Goal: Transaction & Acquisition: Purchase product/service

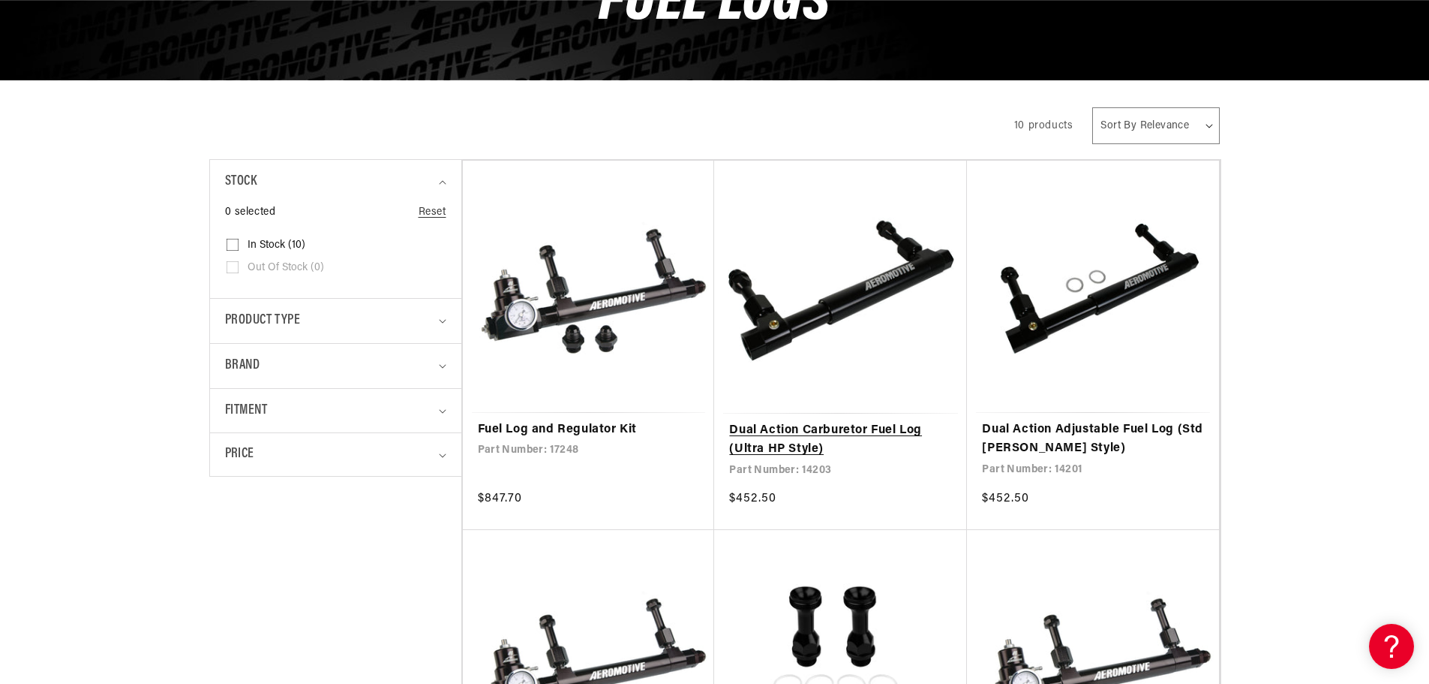
scroll to position [0, 1903]
click at [801, 430] on link "Dual Action Carburetor Fuel Log (Ultra HP Style)" at bounding box center [840, 440] width 223 height 38
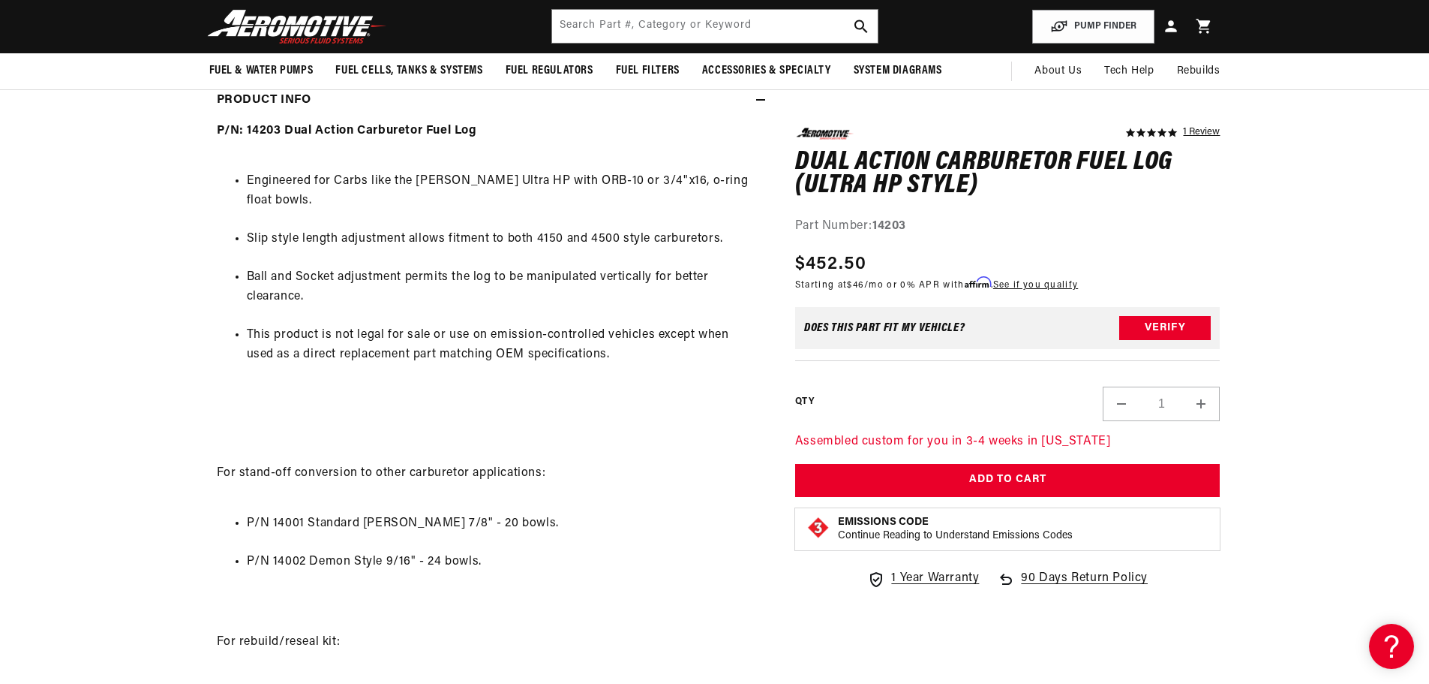
click at [1031, 282] on link "See if you qualify" at bounding box center [1035, 285] width 85 height 9
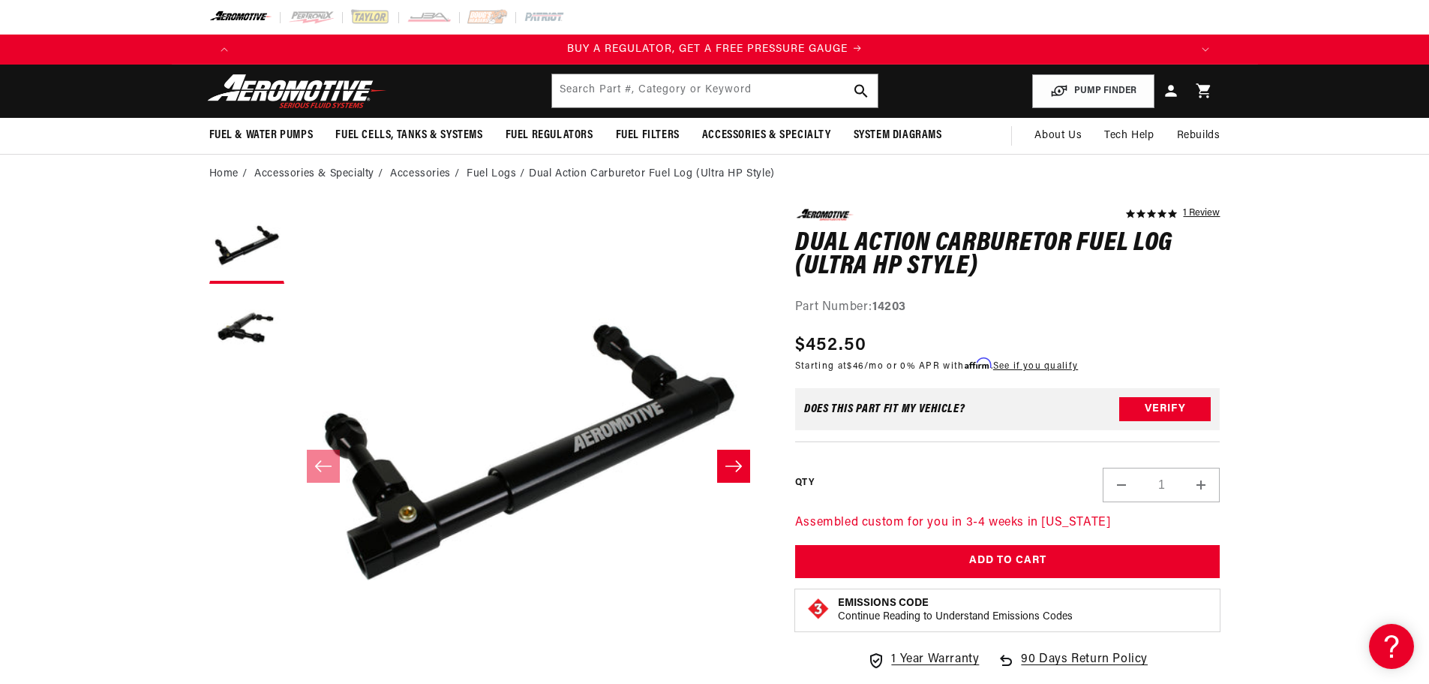
click at [1038, 365] on link "See if you qualify" at bounding box center [1035, 366] width 85 height 9
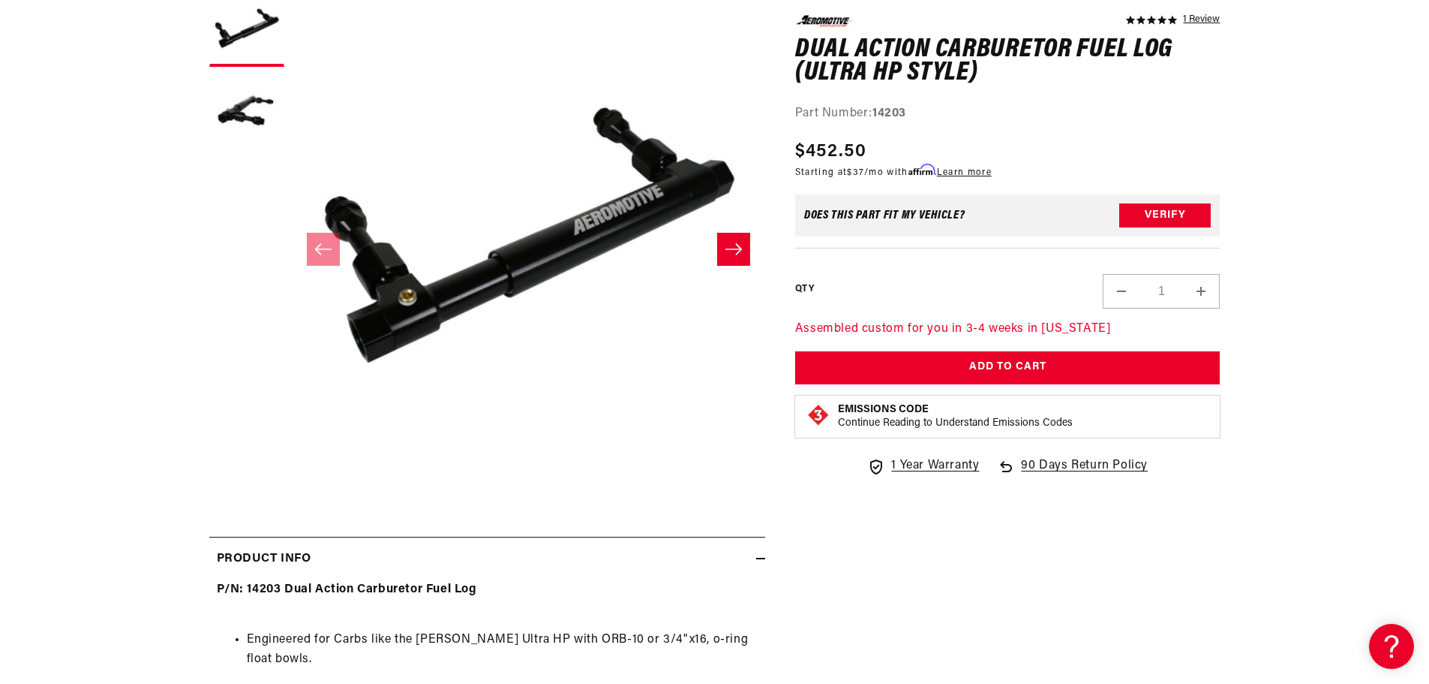
scroll to position [225, 0]
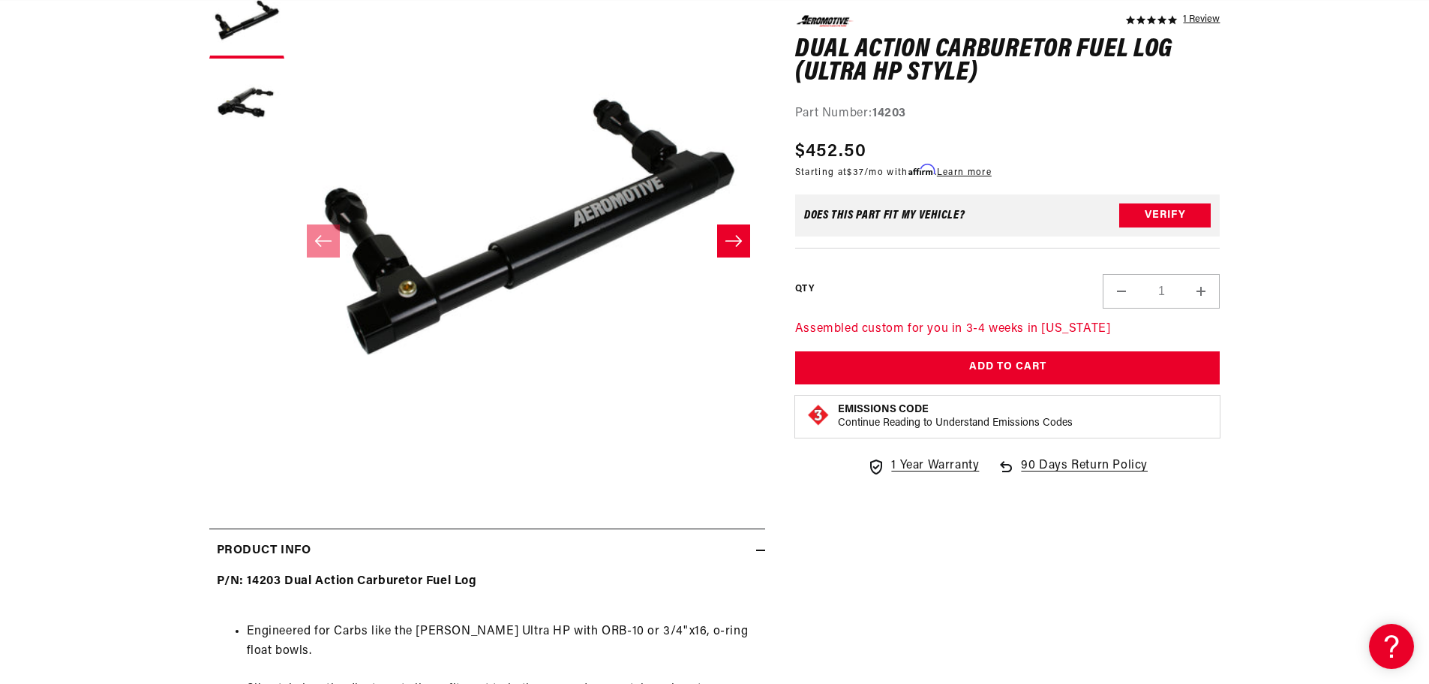
click at [972, 170] on link "Learn more" at bounding box center [964, 172] width 55 height 9
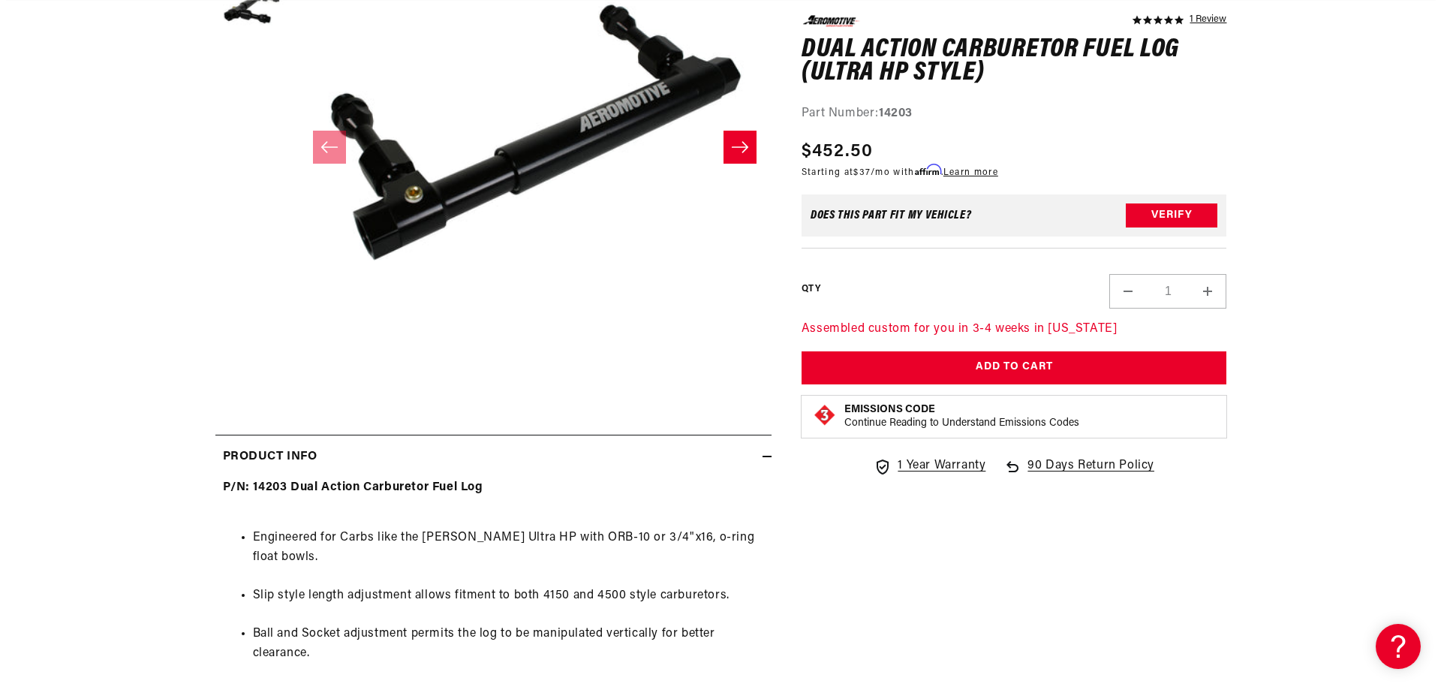
scroll to position [450, 0]
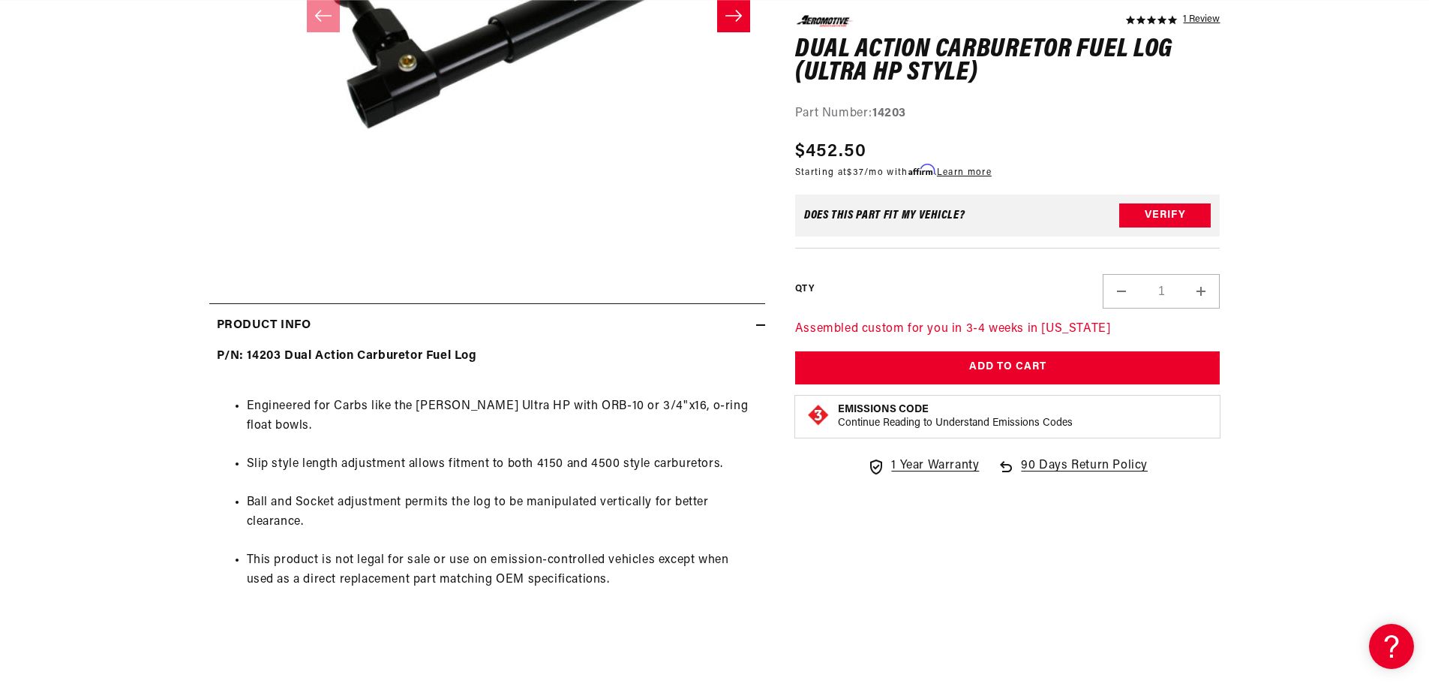
click at [976, 171] on link "Learn more" at bounding box center [964, 172] width 55 height 9
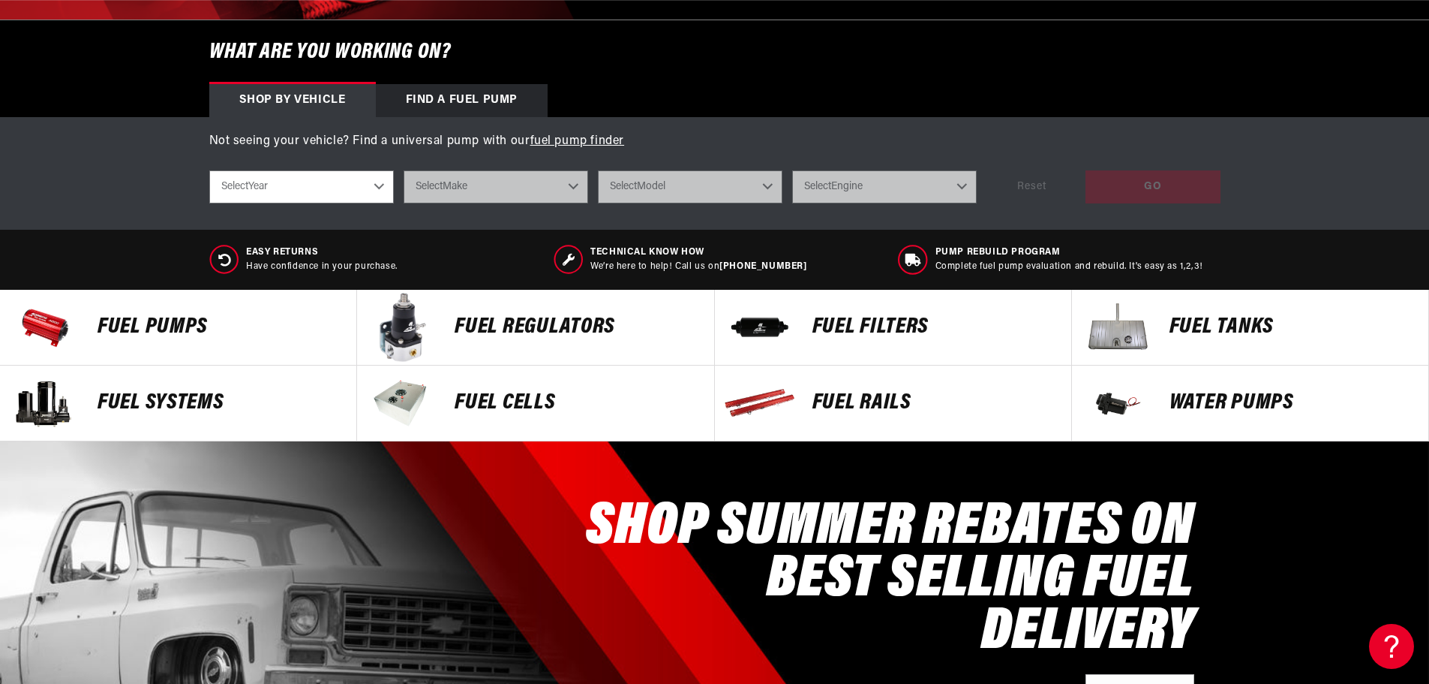
scroll to position [0, 1903]
click at [620, 323] on p "FUEL REGULATORS" at bounding box center [577, 327] width 244 height 23
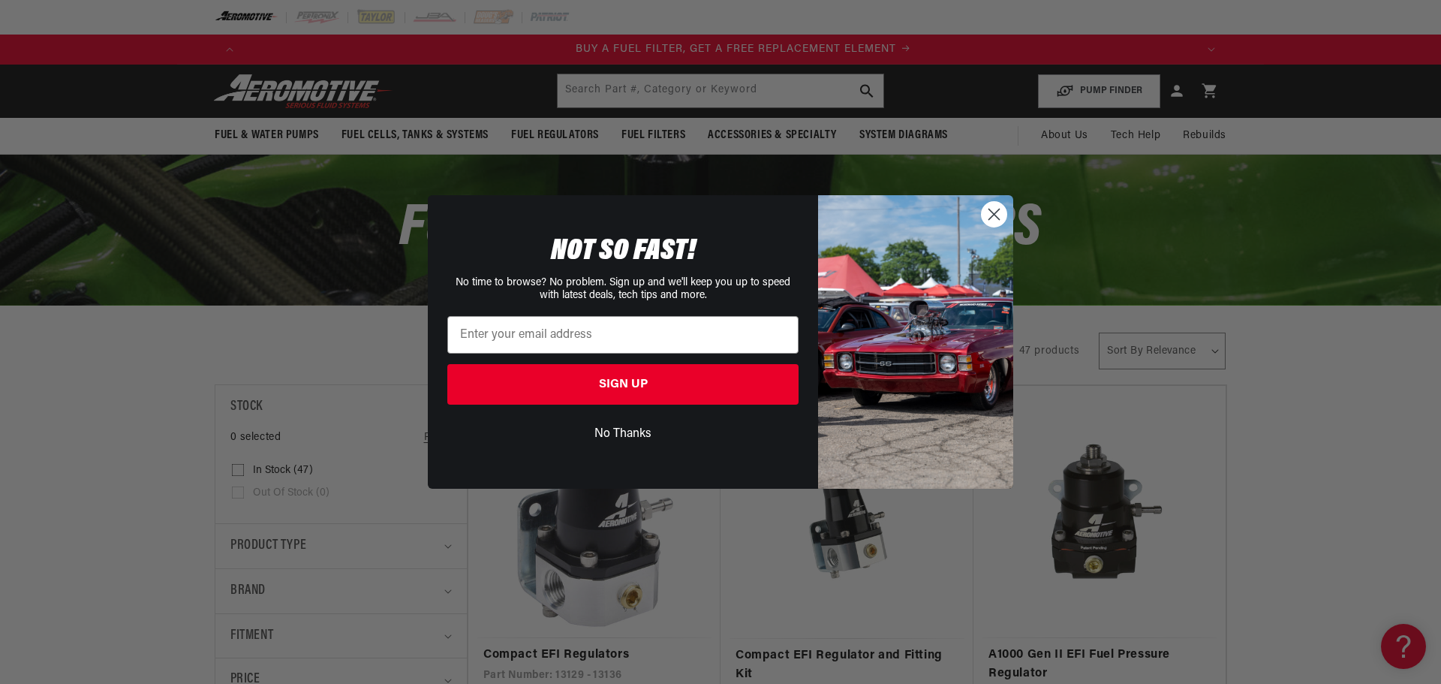
scroll to position [0, 951]
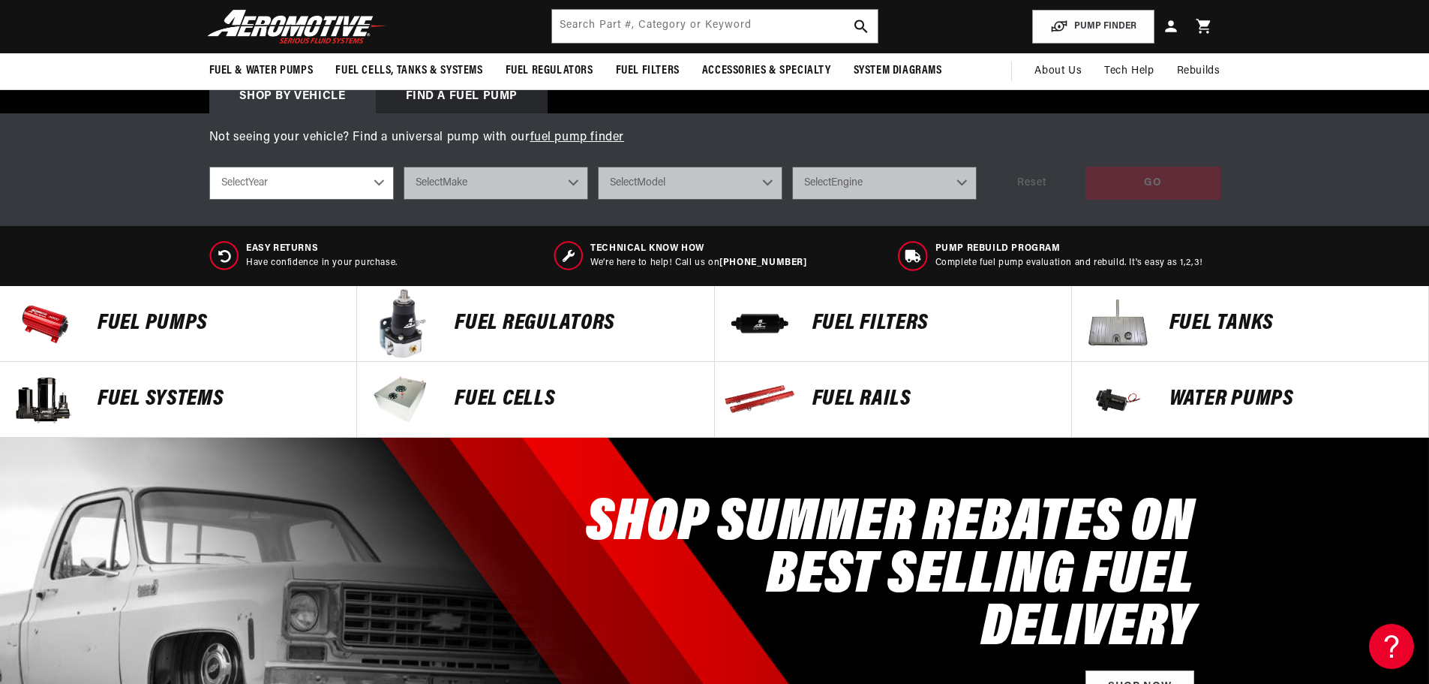
scroll to position [450, 0]
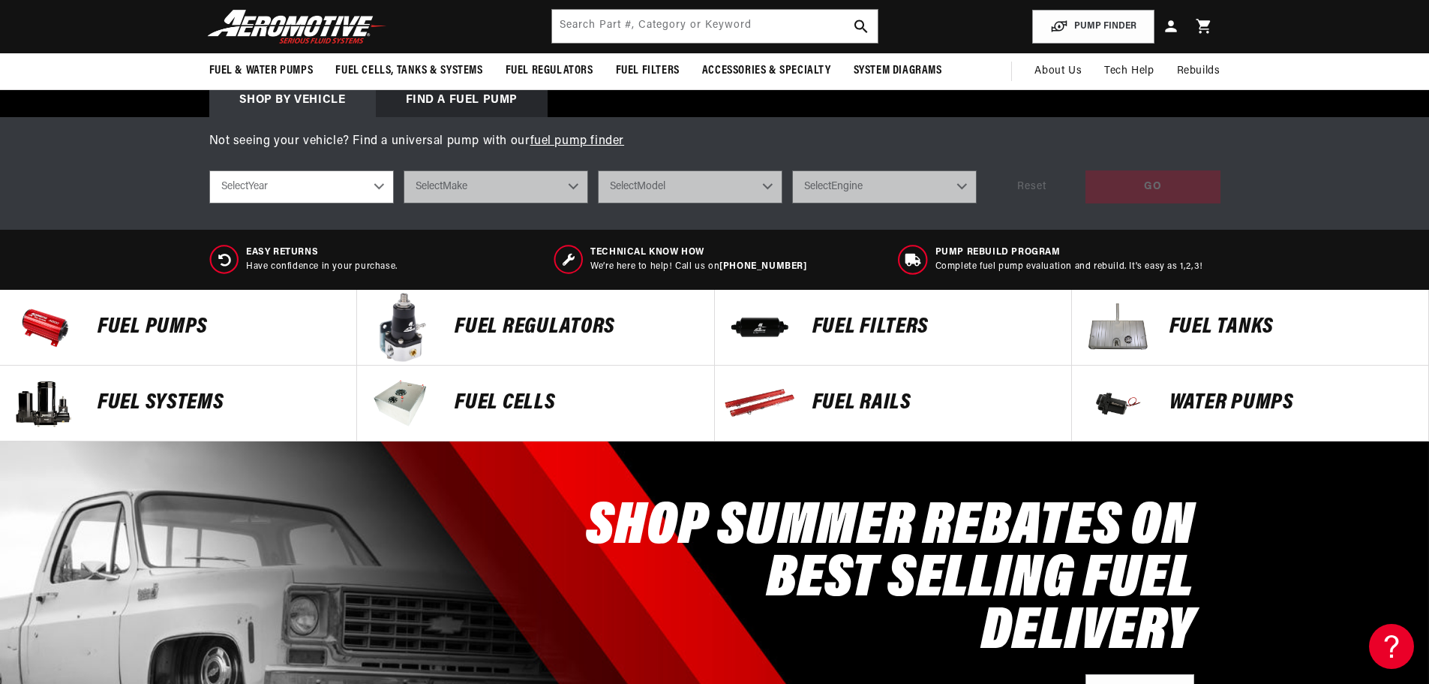
click at [819, 397] on p "FUEL Rails" at bounding box center [935, 403] width 244 height 23
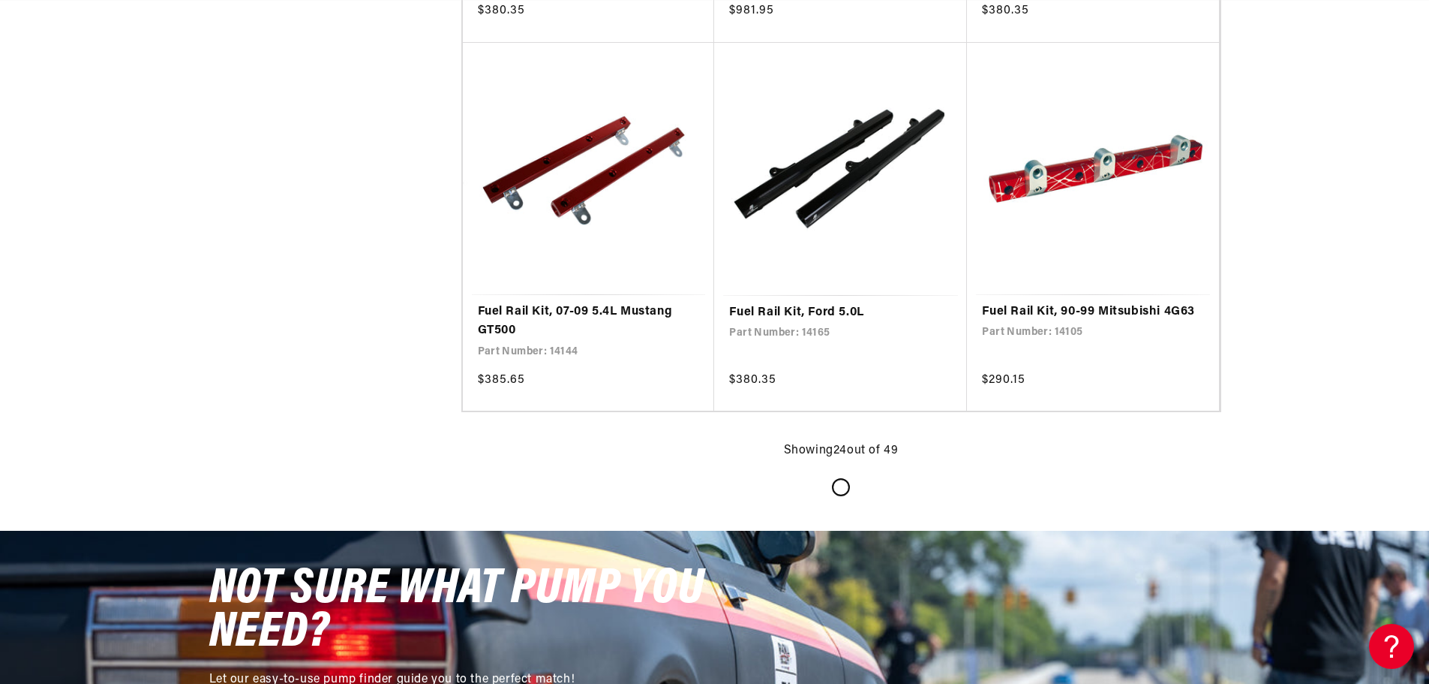
scroll to position [0, 951]
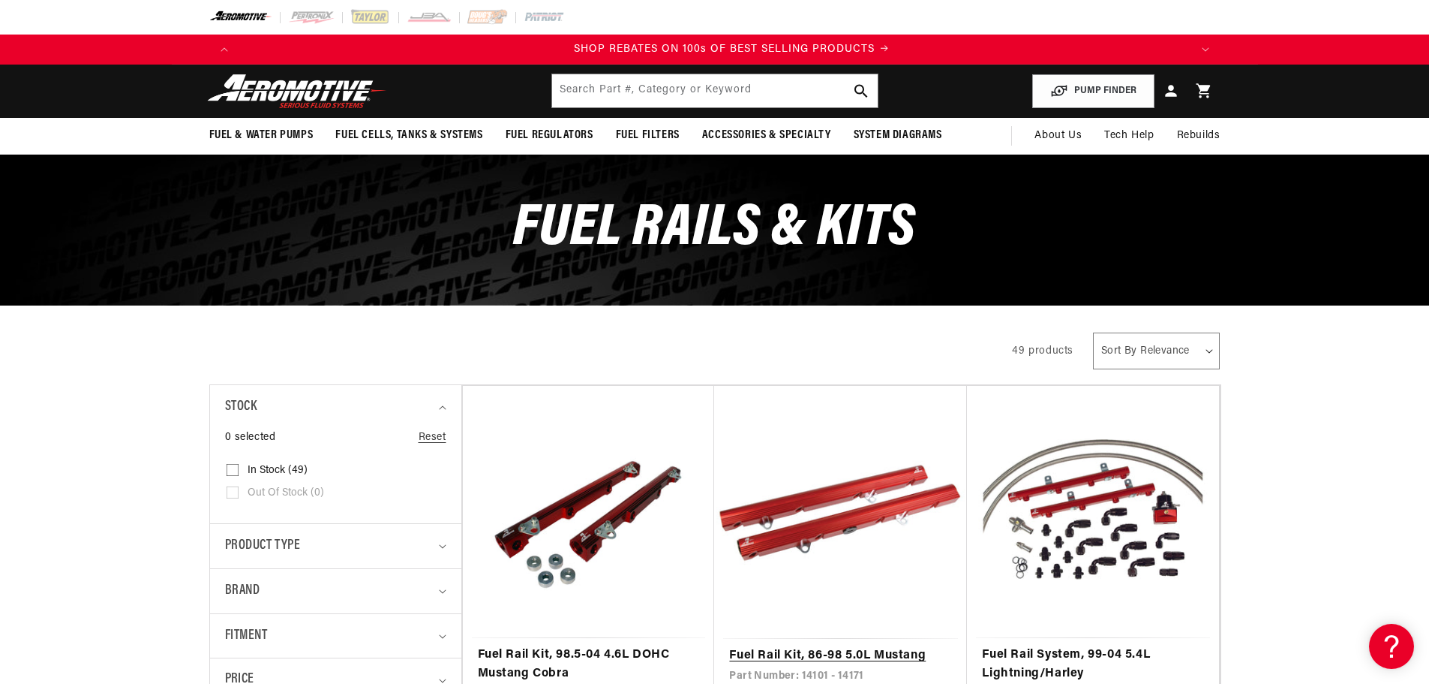
scroll to position [0, 1903]
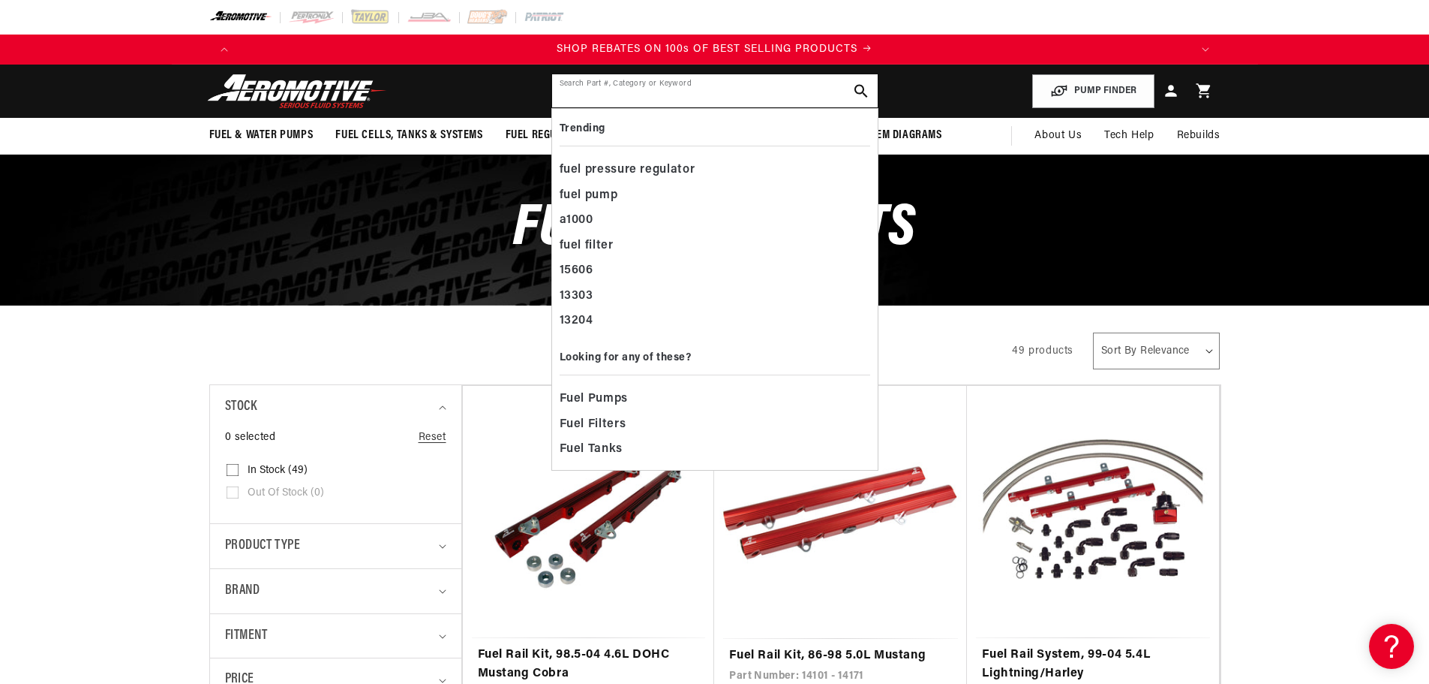
click at [656, 96] on input "text" at bounding box center [715, 90] width 326 height 33
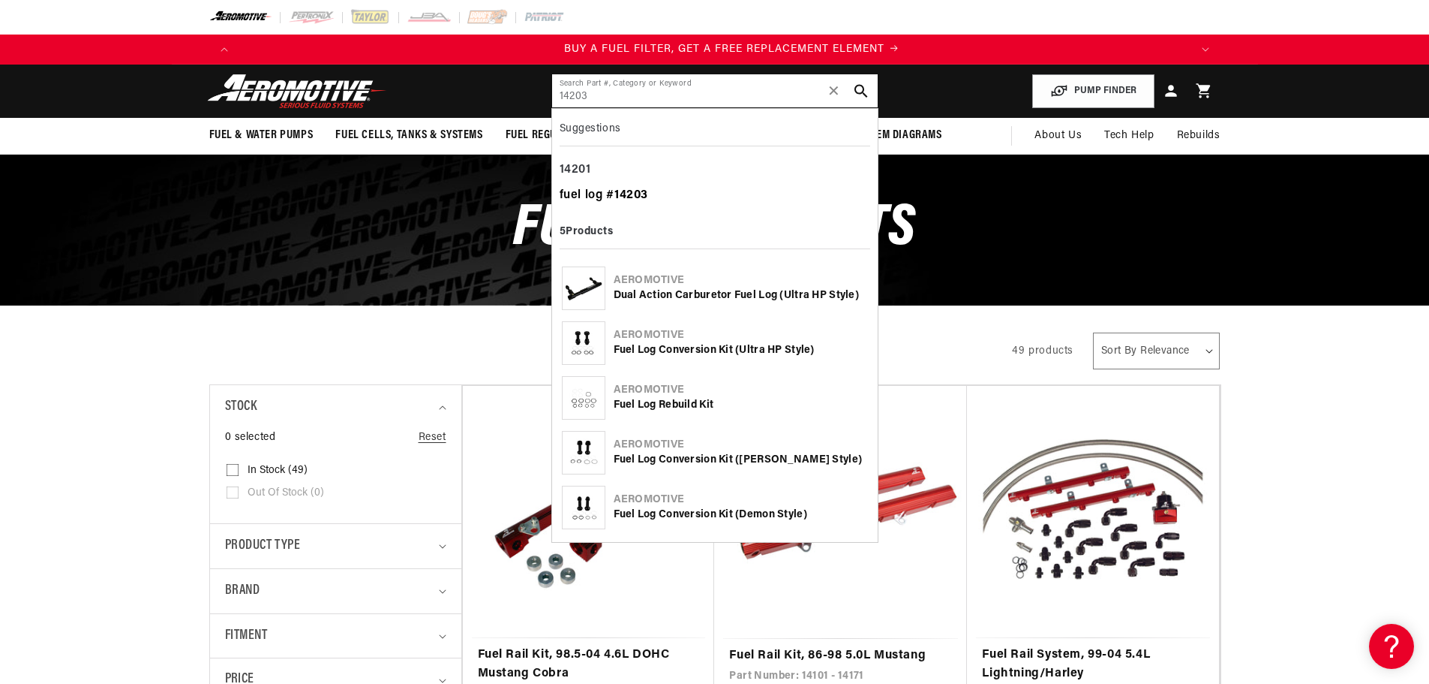
scroll to position [0, 951]
type input "14203"
click at [608, 190] on div "fuel log # 14203" at bounding box center [715, 196] width 311 height 26
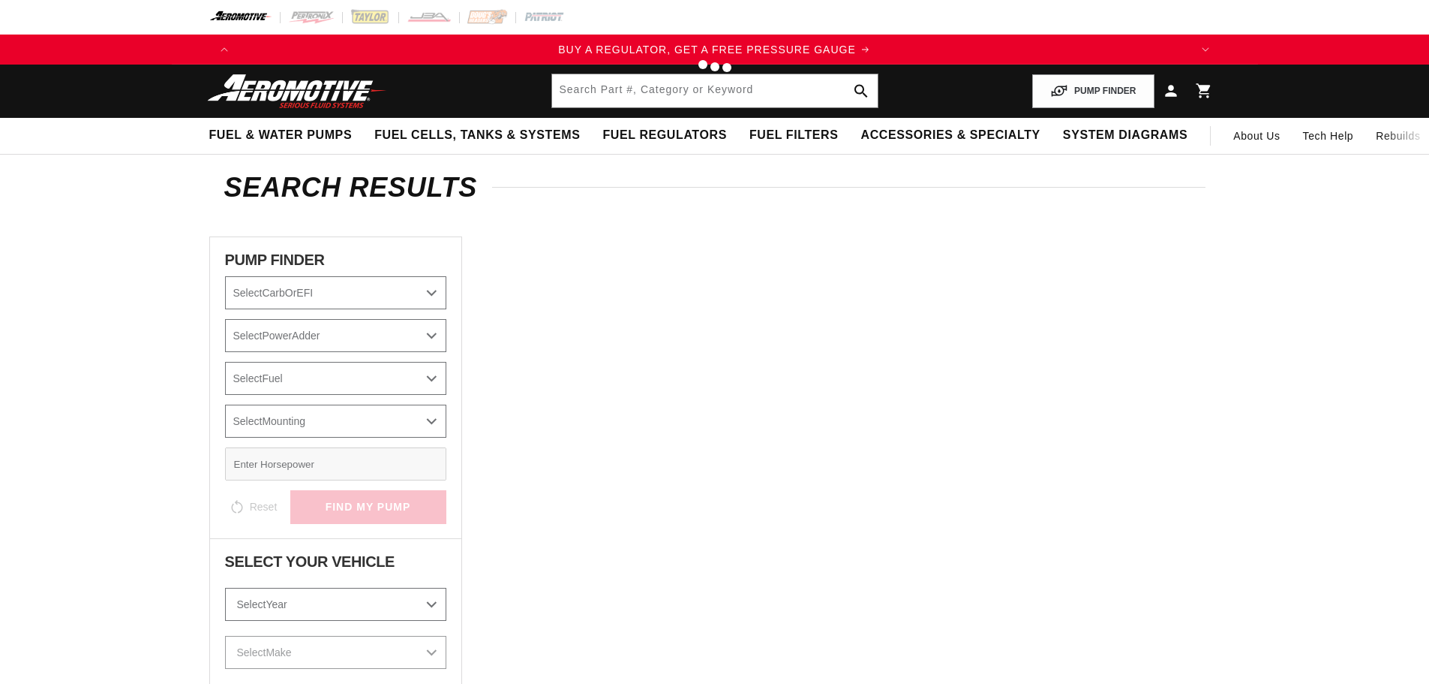
type input "fuel log #14203"
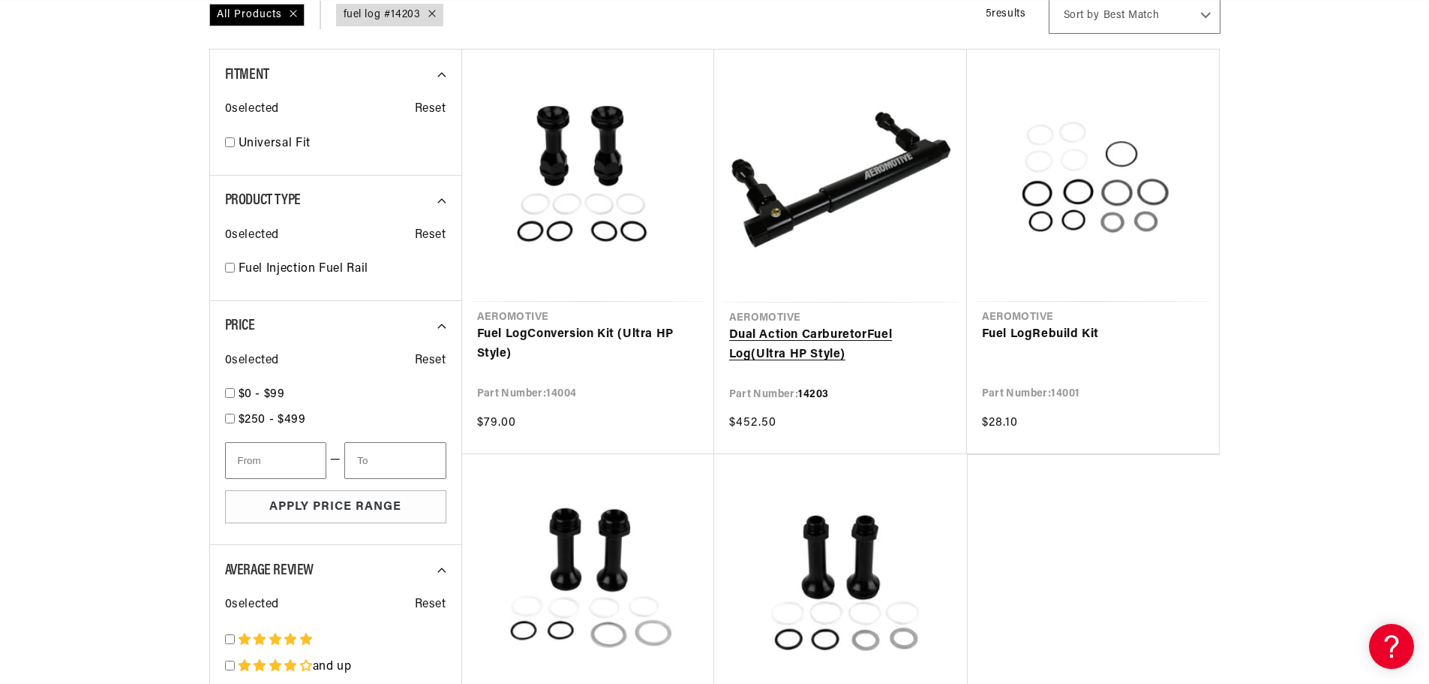
scroll to position [0, 951]
click at [804, 337] on link "Dual Action Carburetor Fuel Log (Ultra HP Style)" at bounding box center [840, 345] width 223 height 38
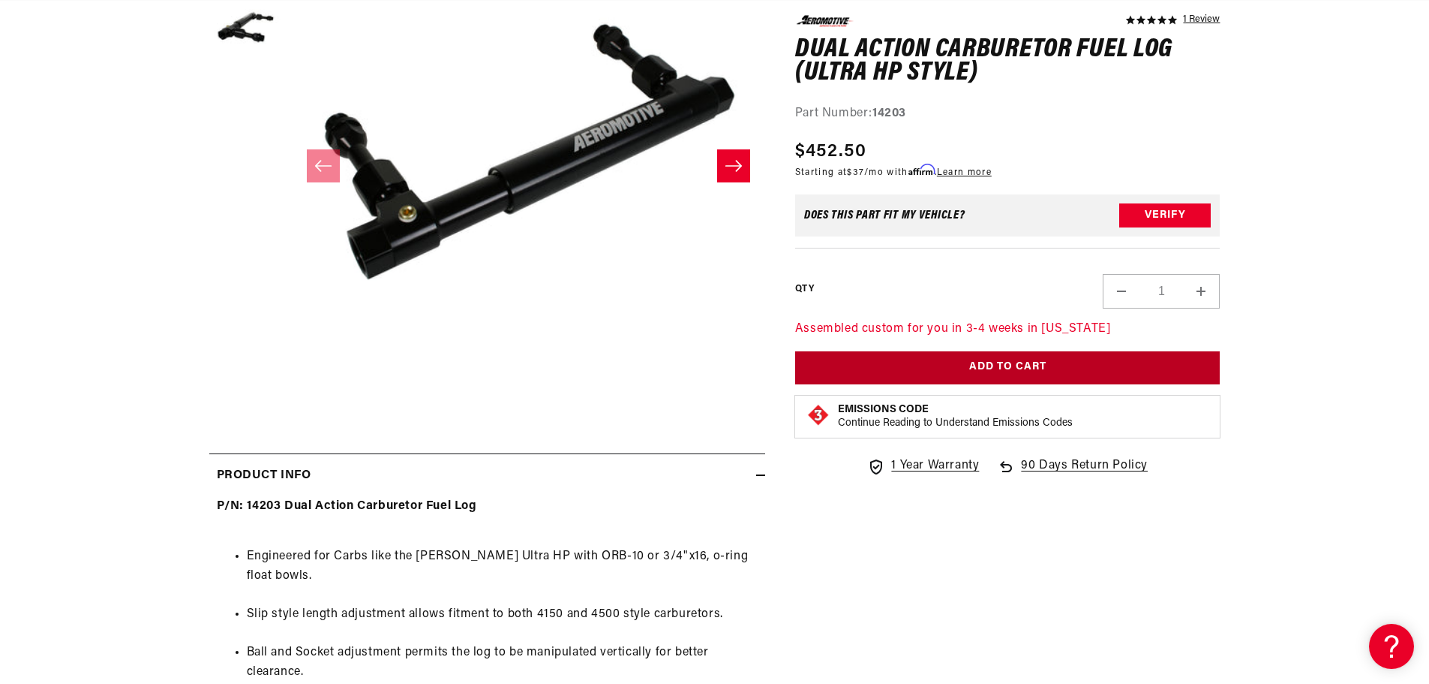
scroll to position [0, 951]
click at [1015, 362] on button "Add to Cart" at bounding box center [1007, 367] width 425 height 34
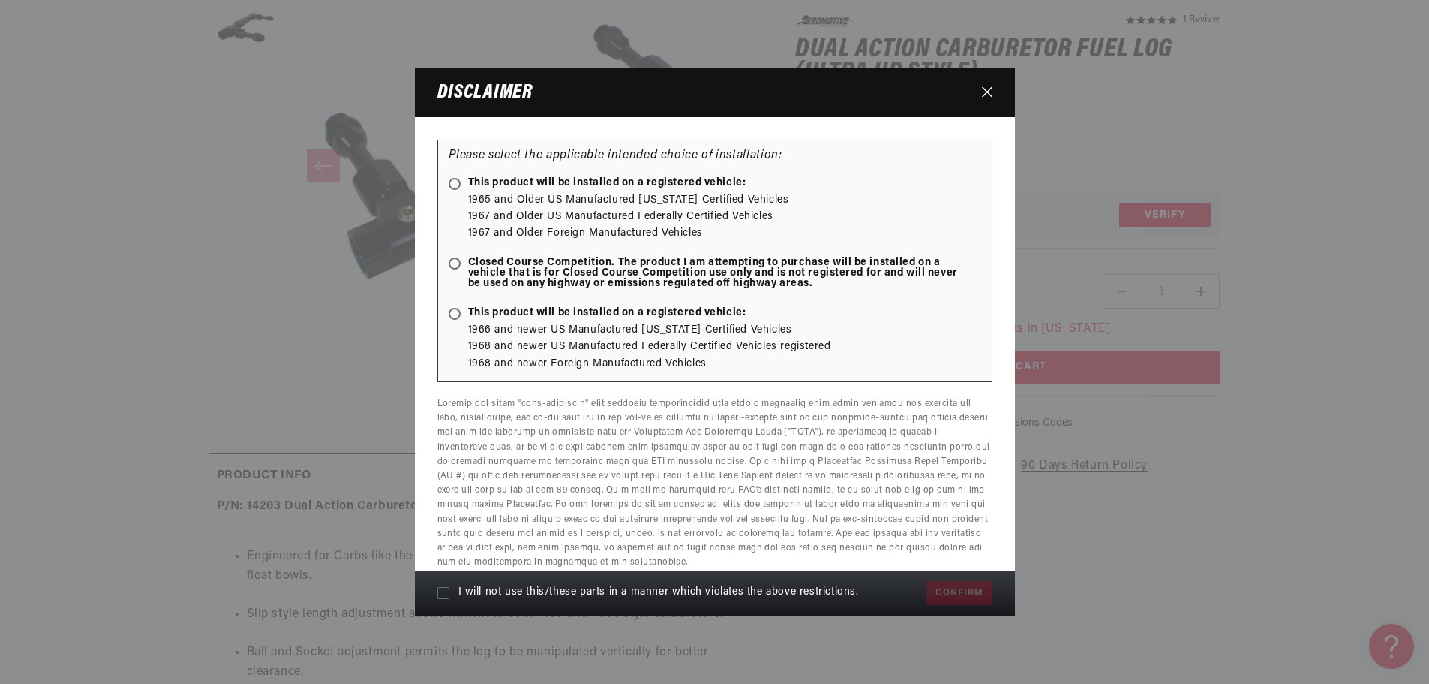
click at [454, 185] on ellipse at bounding box center [454, 183] width 7 height 7
click at [454, 185] on input "This product will be installed on a registered vehicle:" at bounding box center [457, 185] width 10 height 10
radio input "true"
click at [455, 266] on ellipse at bounding box center [454, 263] width 7 height 7
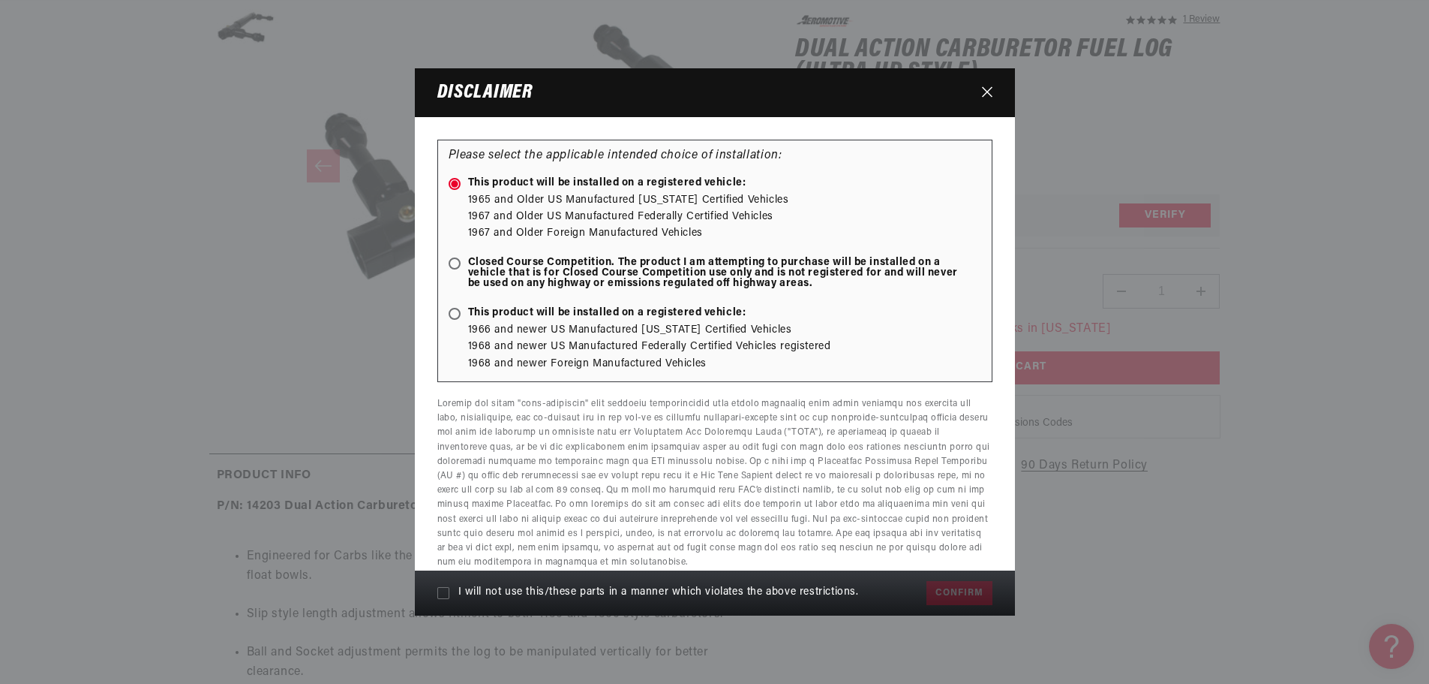
click at [455, 266] on input "Closed Course Competition. The product I am attempting to purchase will be inst…" at bounding box center [457, 265] width 10 height 10
radio input "true"
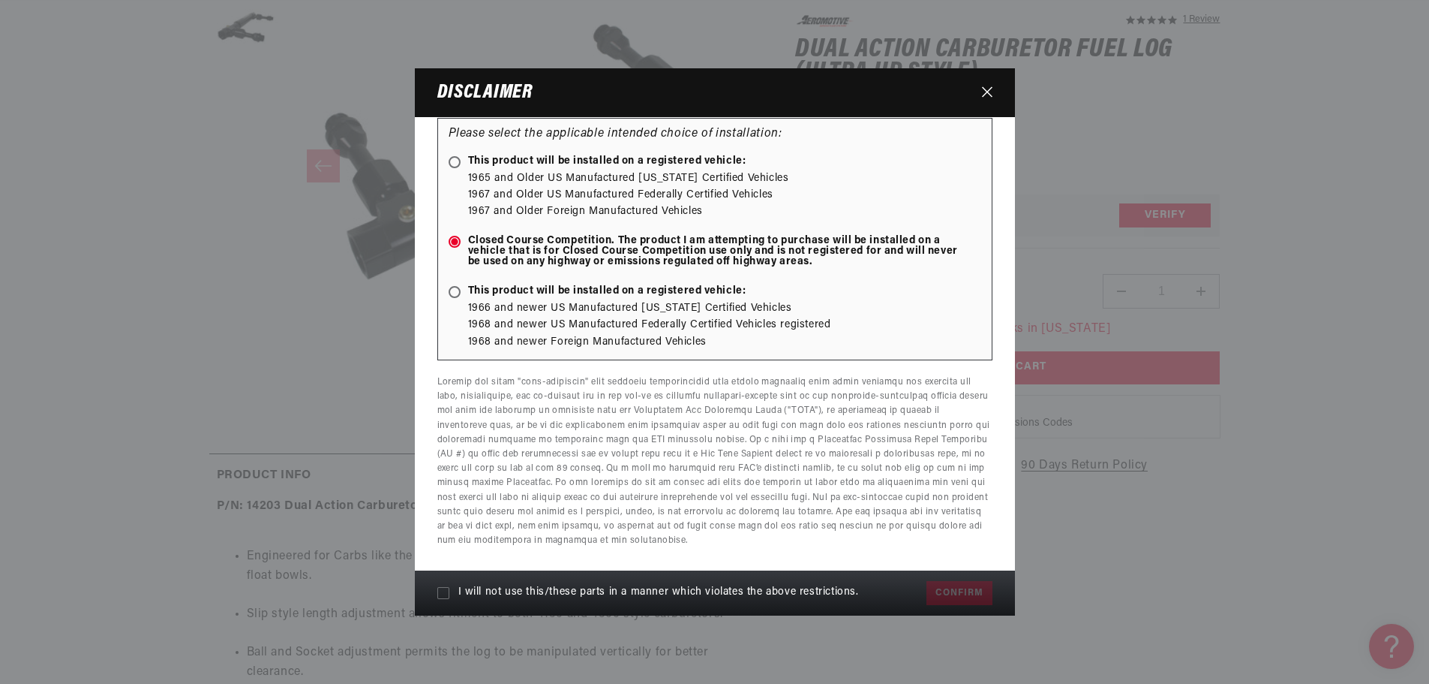
click at [440, 594] on icon at bounding box center [443, 593] width 12 height 12
click at [440, 594] on input "I will not use this/these parts in a manner which violates the above restrictio…" at bounding box center [443, 593] width 12 height 12
checkbox input "true"
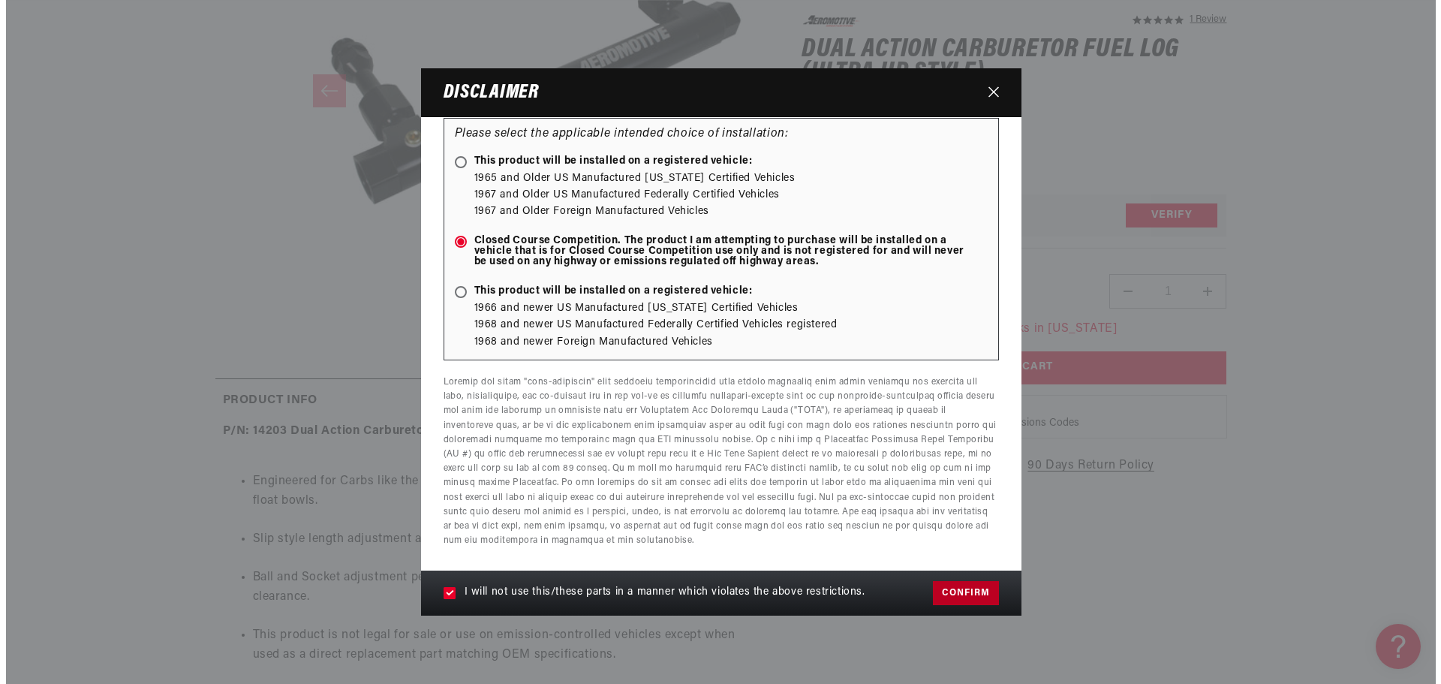
scroll to position [0, 951]
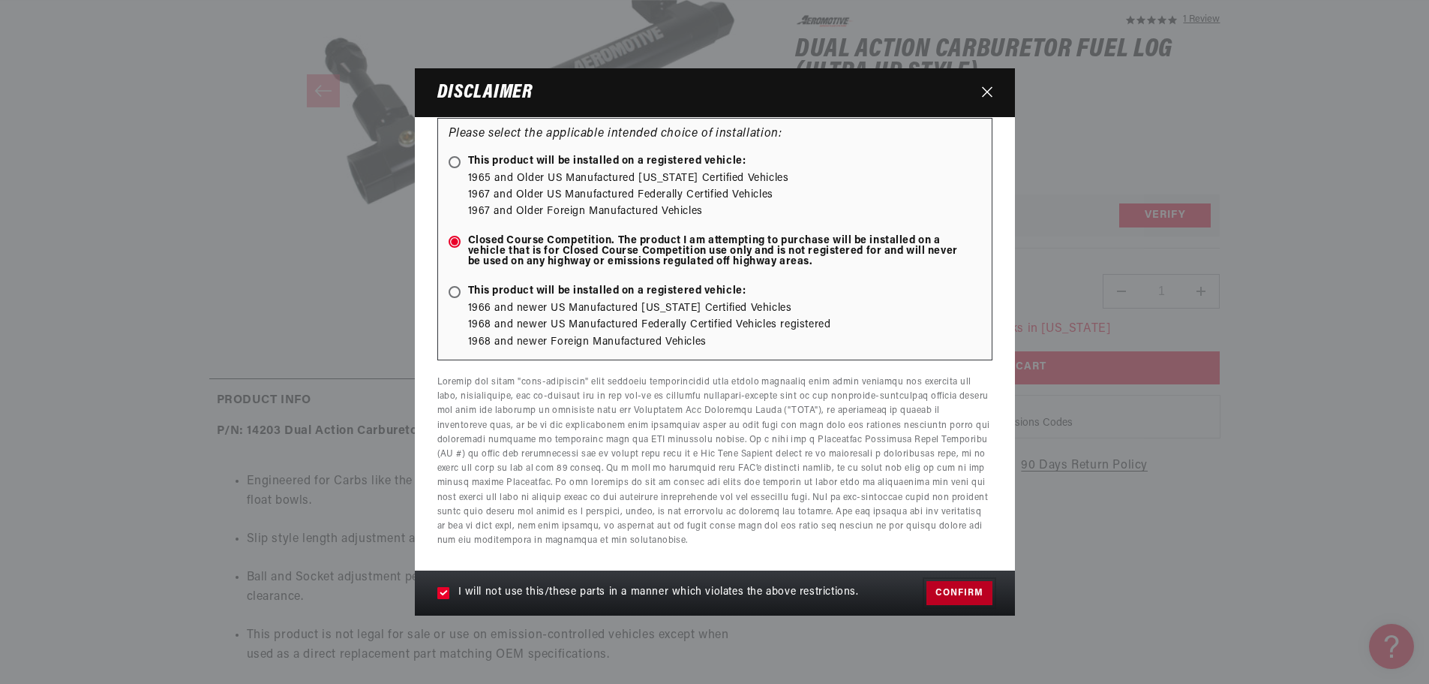
click at [957, 591] on button "Confirm" at bounding box center [959, 593] width 65 height 24
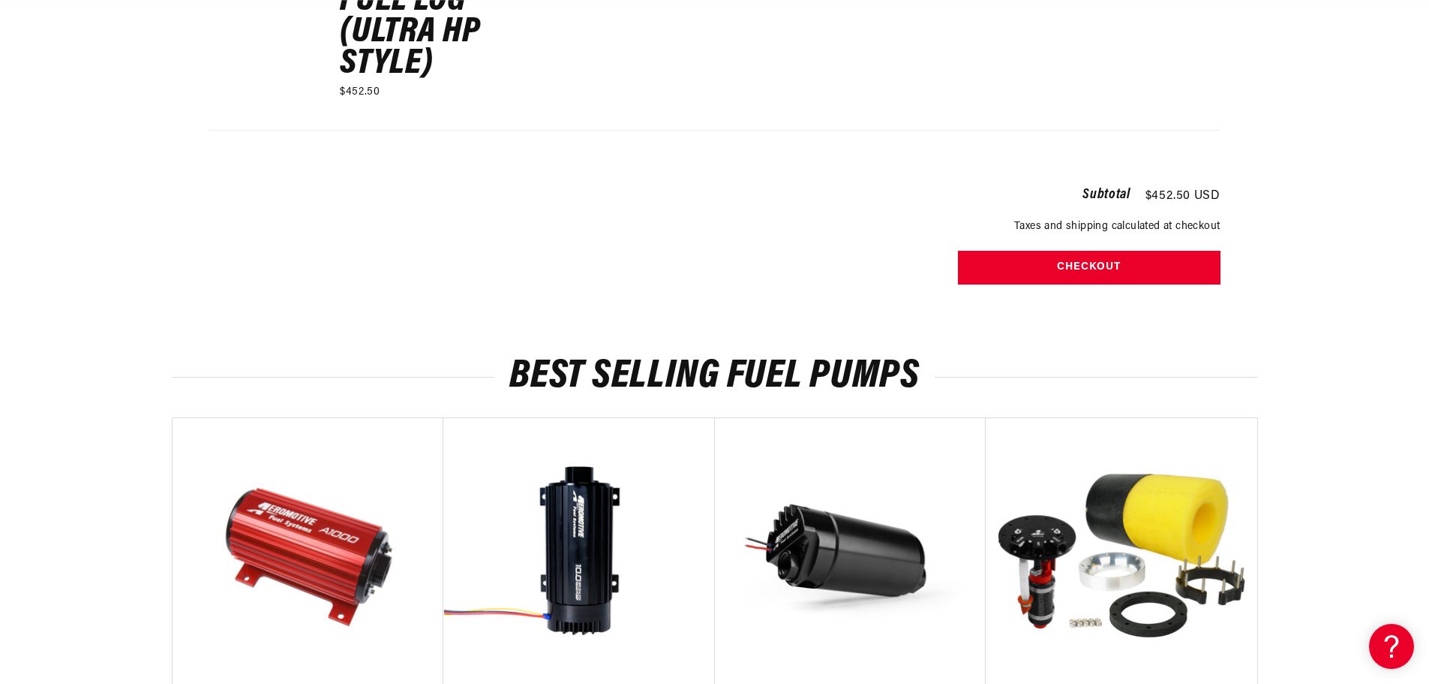
scroll to position [450, 0]
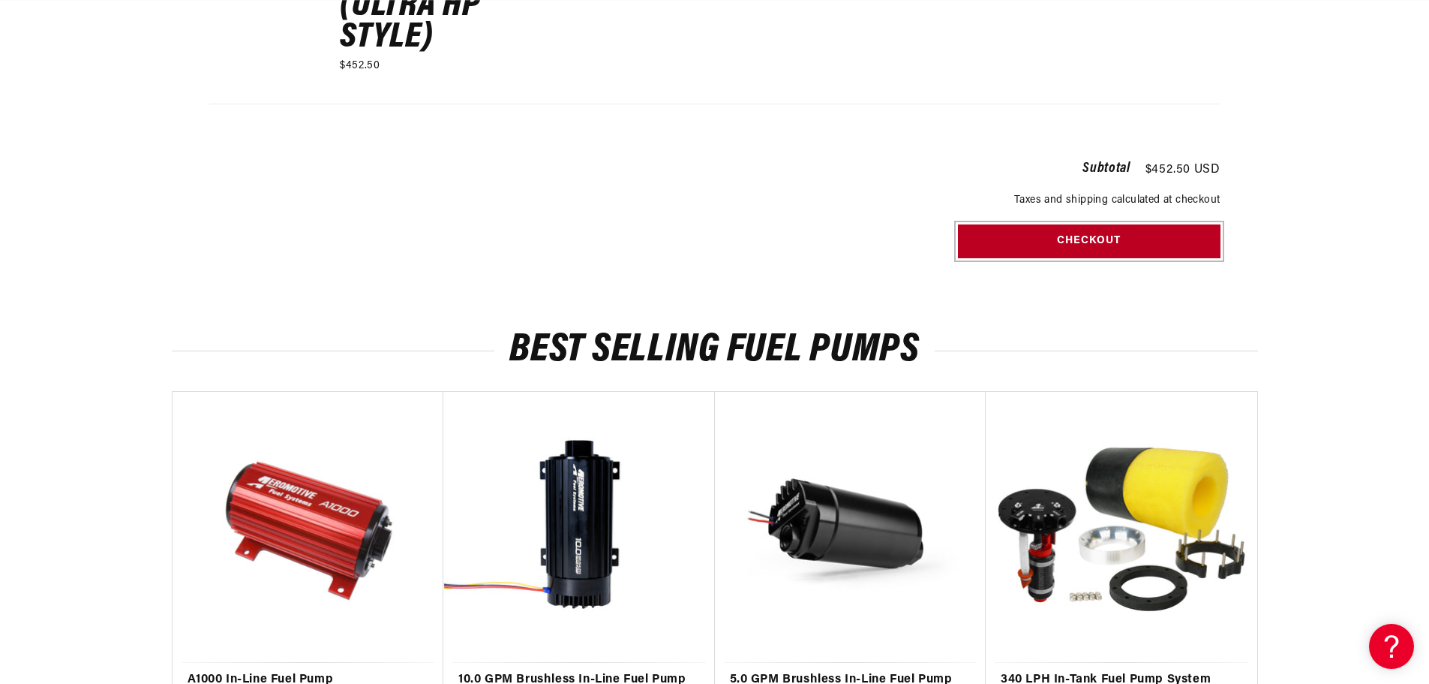
click at [1053, 240] on button "Checkout" at bounding box center [1089, 241] width 263 height 34
